Goal: Task Accomplishment & Management: Complete application form

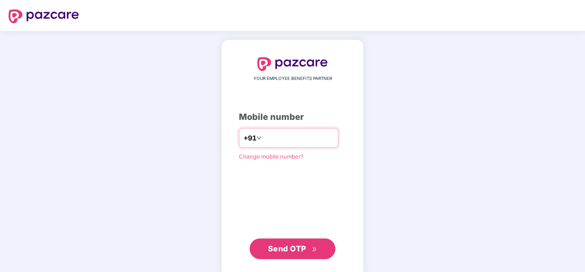
click at [276, 138] on input "number" at bounding box center [298, 138] width 70 height 14
type input "**********"
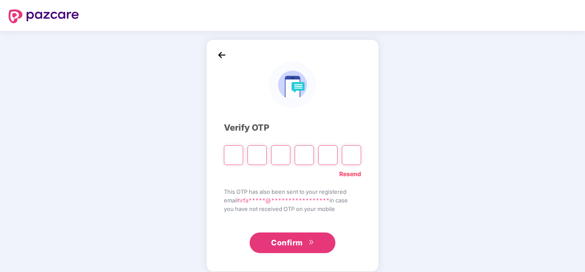
type input "*"
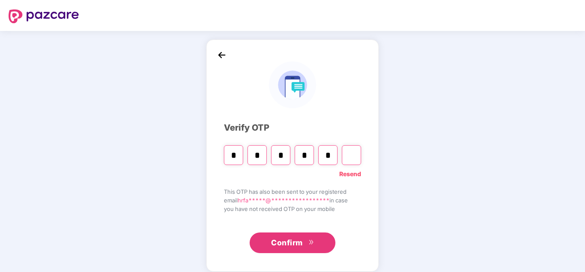
type input "*"
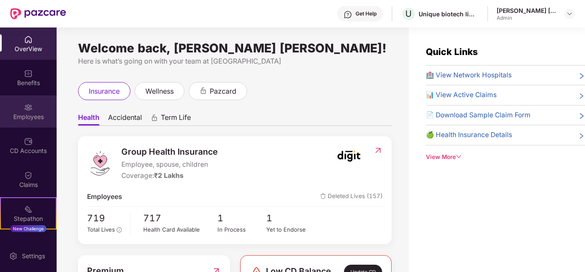
click at [29, 108] on img at bounding box center [28, 107] width 9 height 9
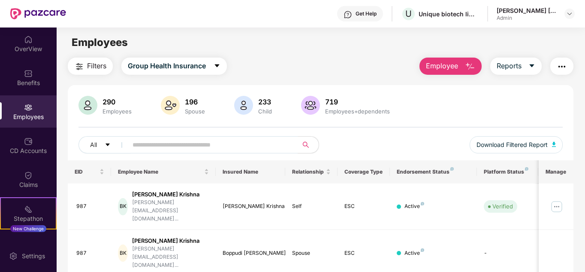
click at [448, 65] on span "Employee" at bounding box center [442, 65] width 32 height 11
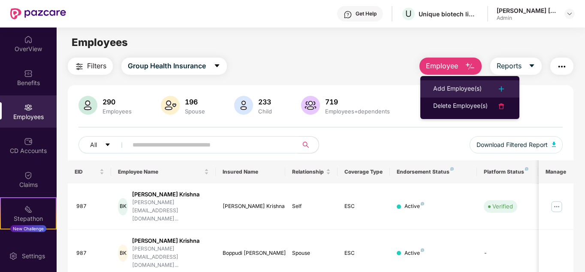
click at [461, 84] on div "Add Employee(s)" at bounding box center [457, 89] width 48 height 10
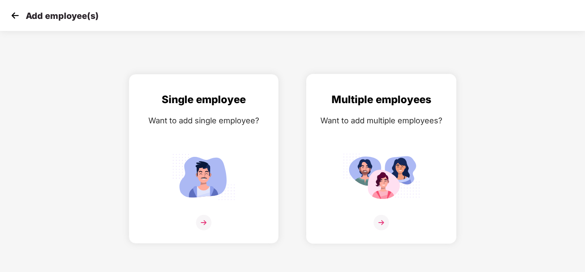
click at [379, 141] on div "Multiple employees Want to add multiple employees?" at bounding box center [381, 165] width 132 height 149
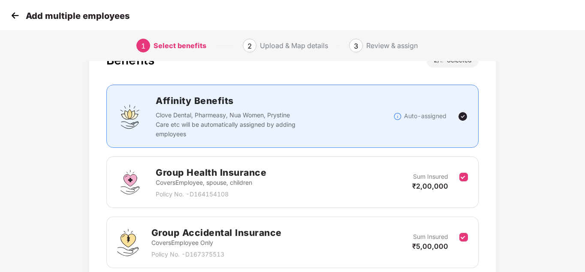
scroll to position [106, 0]
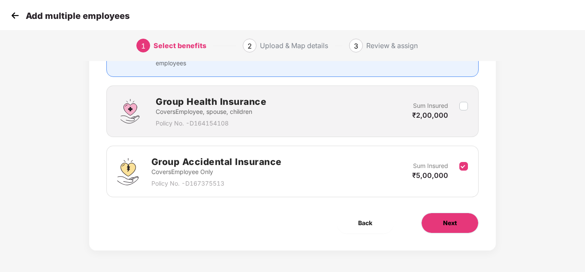
click at [457, 225] on button "Next" at bounding box center [449, 222] width 57 height 21
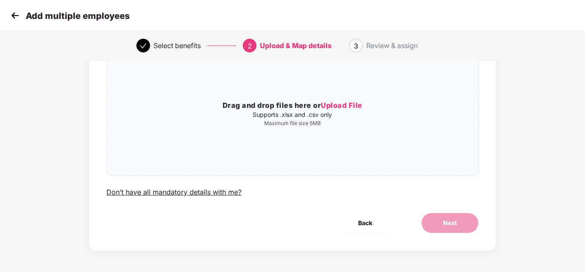
scroll to position [0, 0]
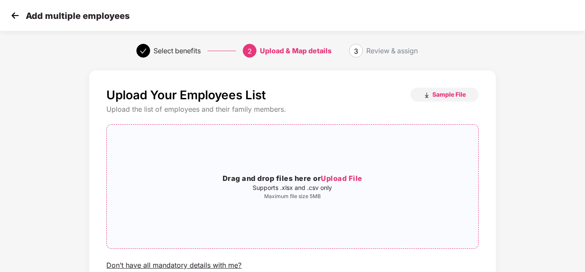
click at [341, 179] on span "Upload File" at bounding box center [342, 178] width 42 height 9
click at [423, 95] on img "button" at bounding box center [426, 95] width 7 height 7
click at [15, 13] on img at bounding box center [15, 15] width 13 height 13
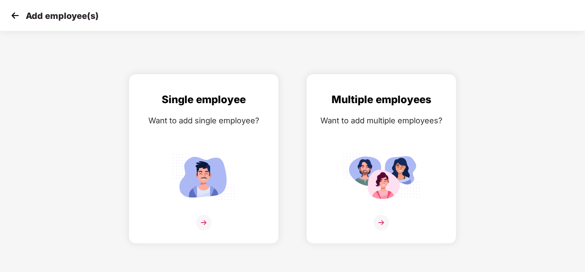
click at [17, 13] on img at bounding box center [15, 15] width 13 height 13
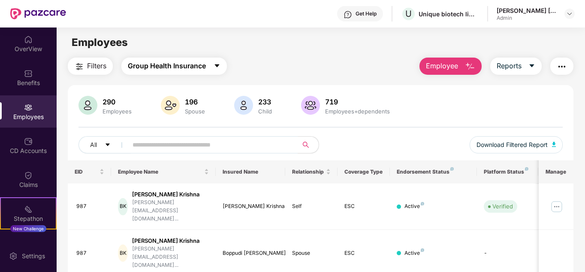
click at [184, 69] on span "Group Health Insurance" at bounding box center [167, 65] width 78 height 11
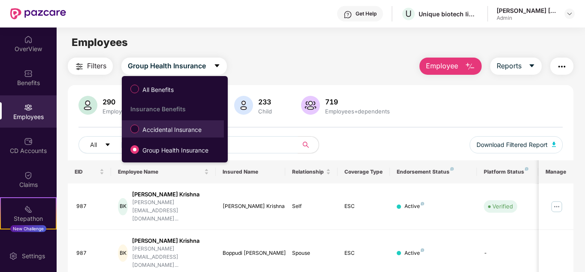
click at [180, 130] on span "Accidental Insurance" at bounding box center [172, 129] width 66 height 9
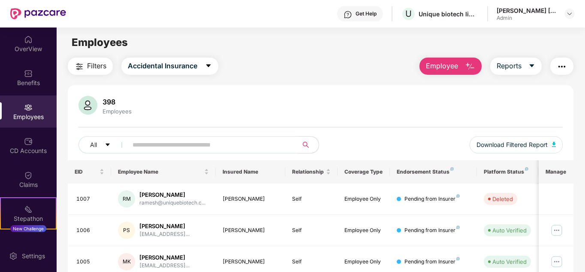
click at [455, 63] on span "Employee" at bounding box center [442, 65] width 32 height 11
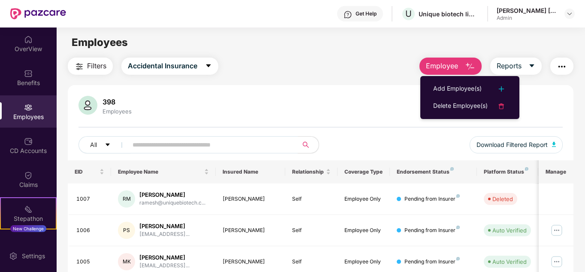
click at [326, 66] on div "Filters Accidental Insurance Employee Reports" at bounding box center [321, 65] width 506 height 17
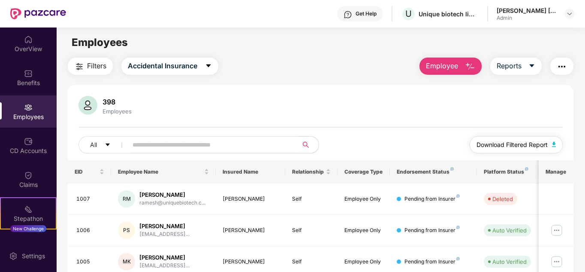
click at [530, 138] on button "Download Filtered Report" at bounding box center [517, 144] width 94 height 17
